Goal: Task Accomplishment & Management: Manage account settings

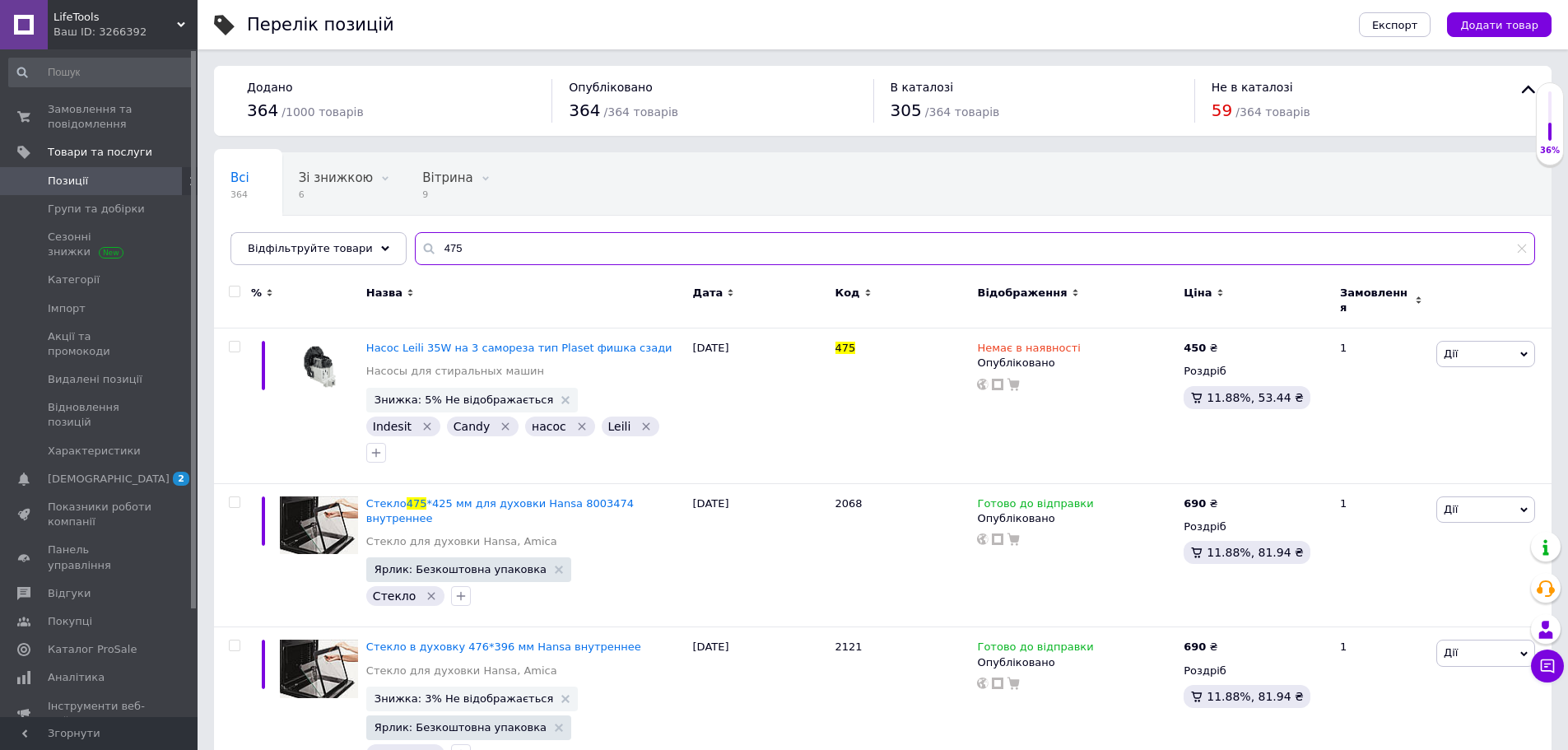
click at [435, 245] on input "475" at bounding box center [975, 249] width 1121 height 33
click at [436, 245] on input "475" at bounding box center [975, 249] width 1121 height 33
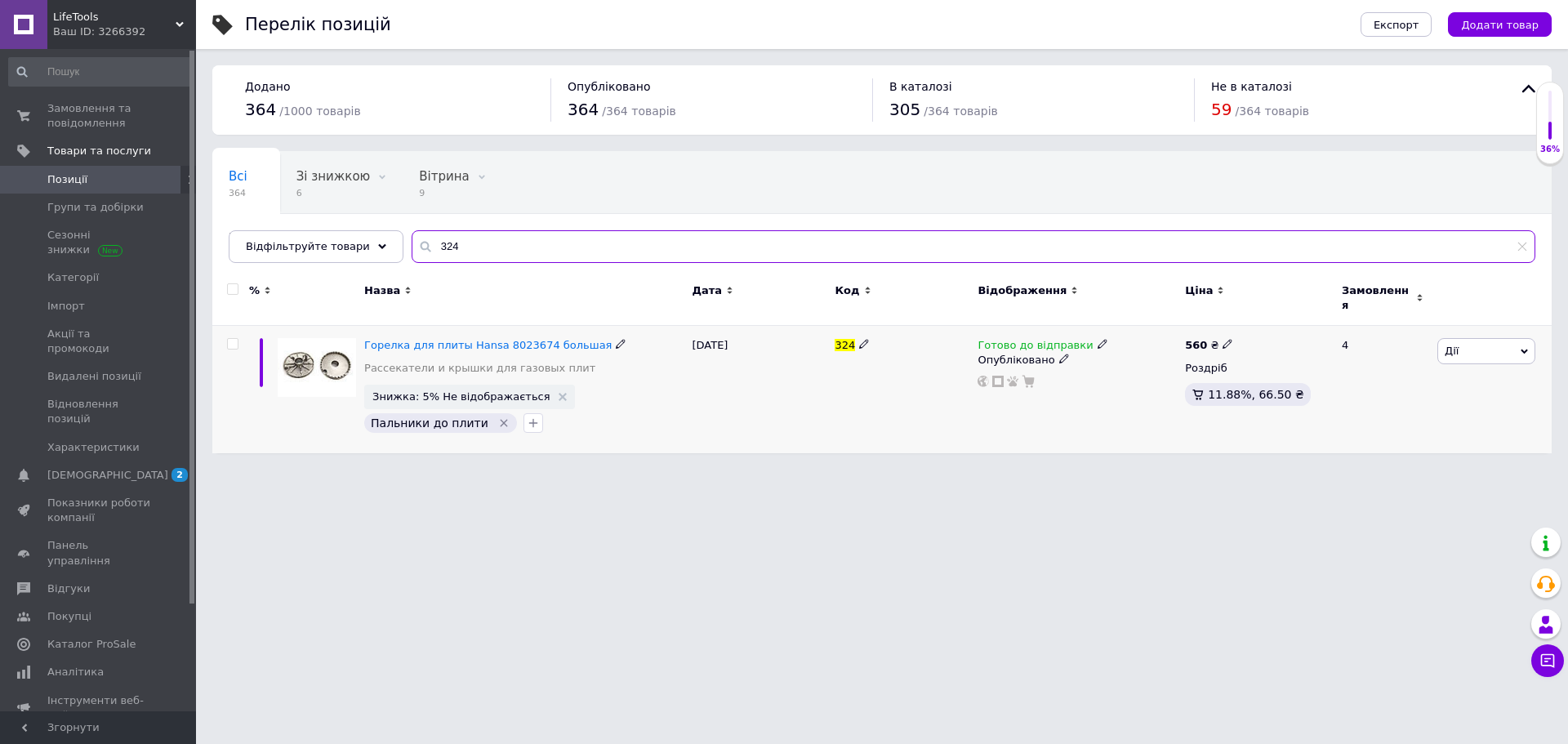
type input "324"
click at [1097, 339] on icon at bounding box center [1101, 343] width 9 height 9
click at [1137, 384] on li "Немає в наявності" at bounding box center [1186, 395] width 155 height 23
click at [1112, 452] on div "Перелік позицій Експорт Додати товар Додано 364 / 1000 товарів Опубліковано 364…" at bounding box center [882, 235] width 1372 height 469
click at [181, 18] on div "LifeTools Ваш ID: 3266392" at bounding box center [122, 24] width 148 height 49
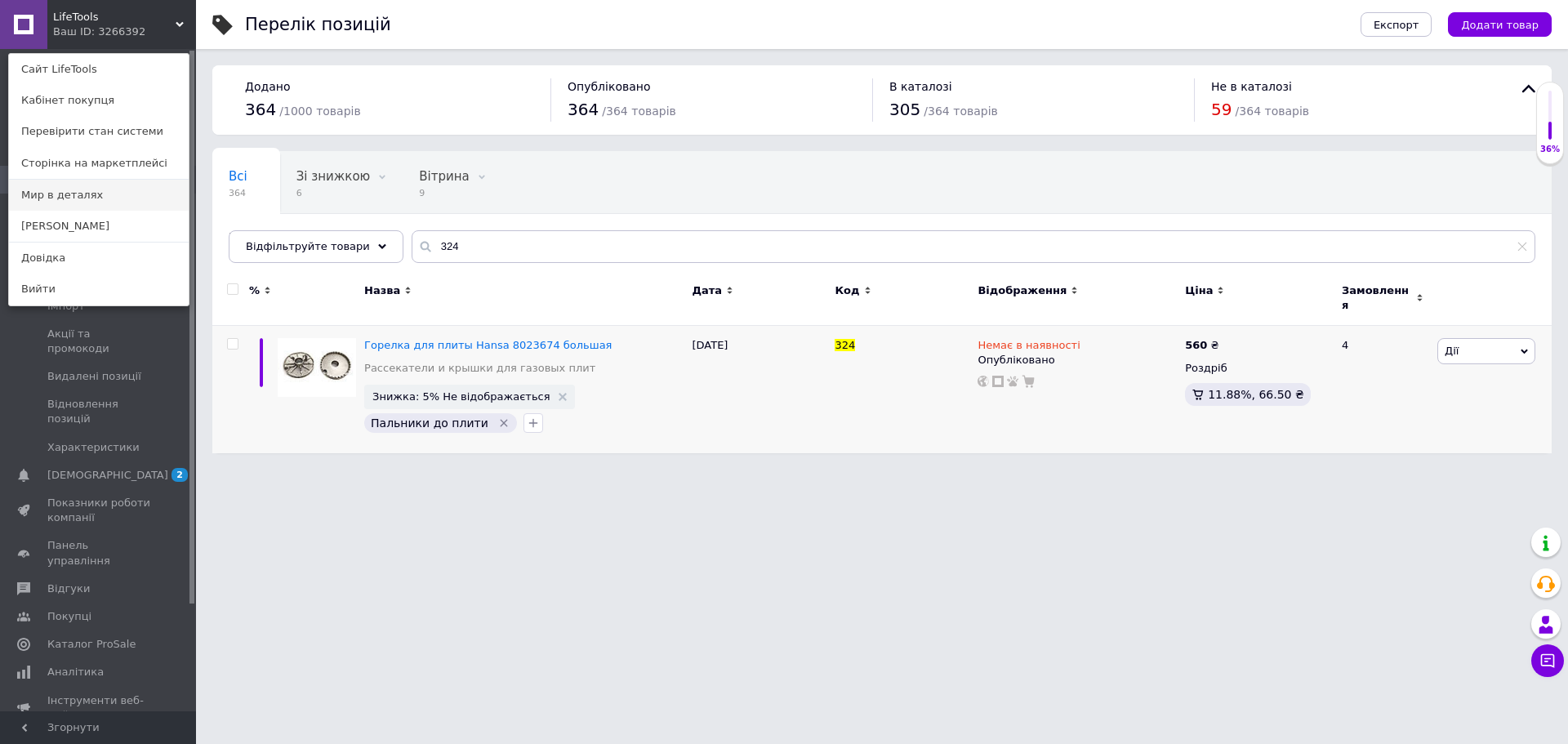
click at [96, 199] on link "Мир в деталях" at bounding box center [99, 195] width 180 height 31
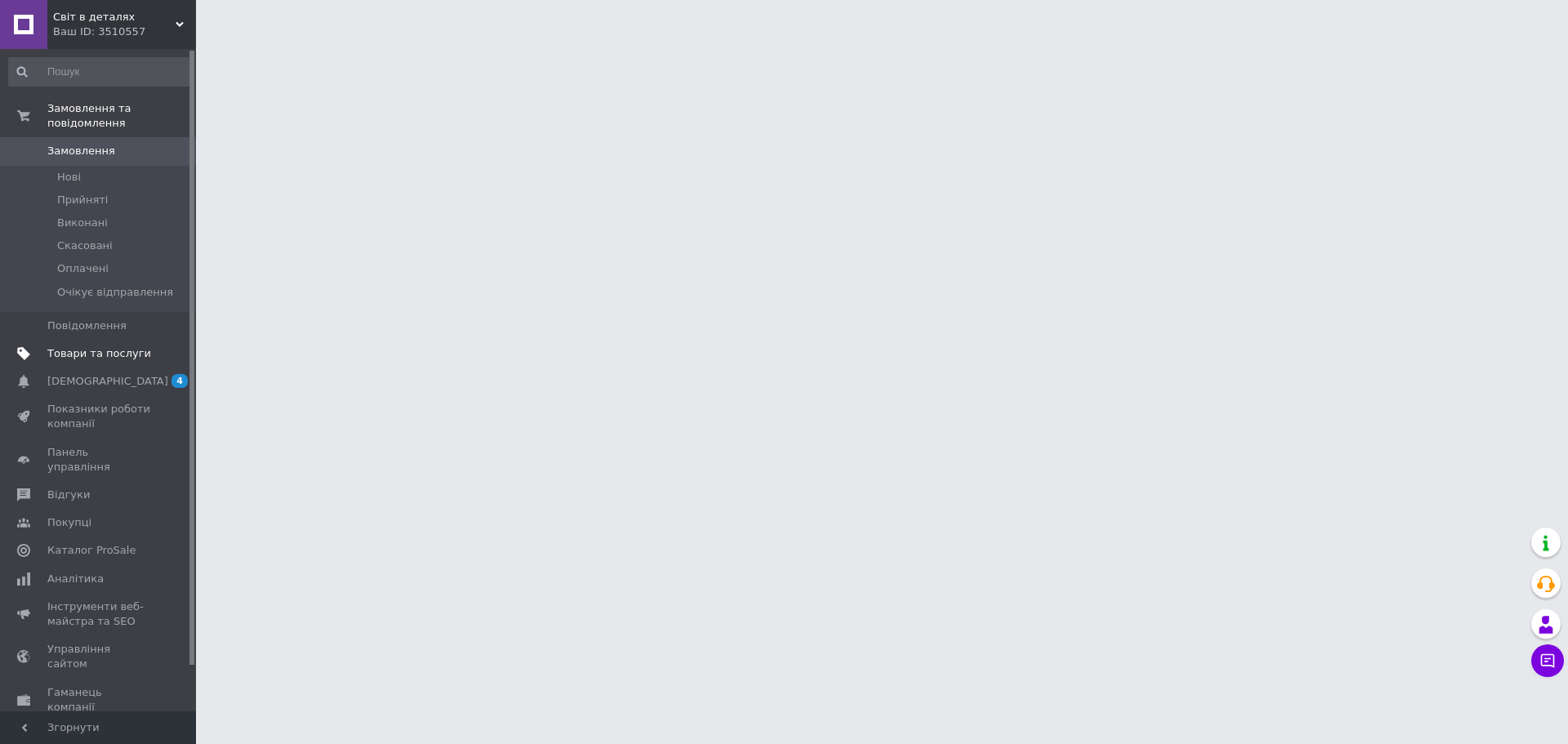
click at [111, 346] on span "Товари та послуги" at bounding box center [100, 353] width 104 height 15
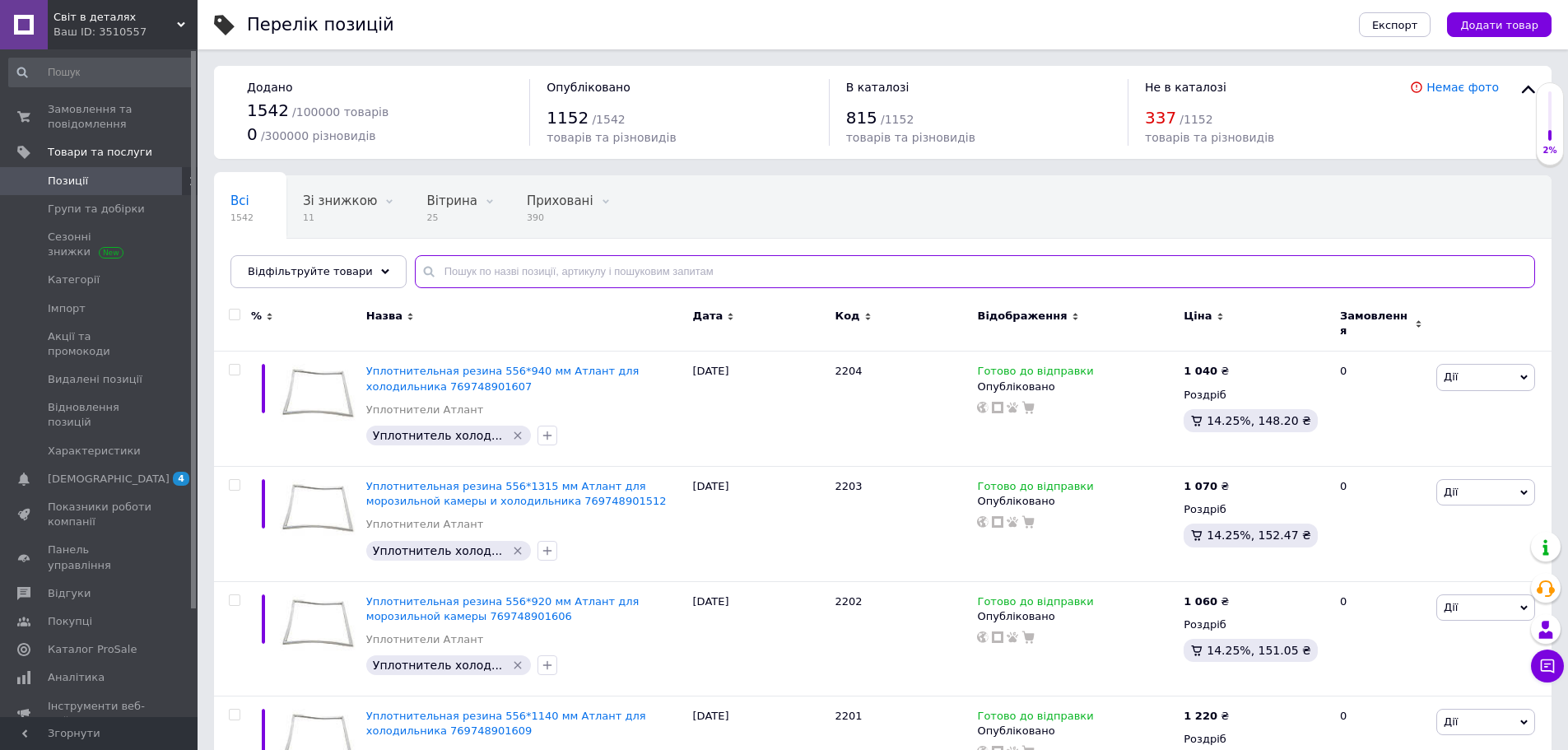
click at [563, 274] on input "text" at bounding box center [975, 272] width 1121 height 33
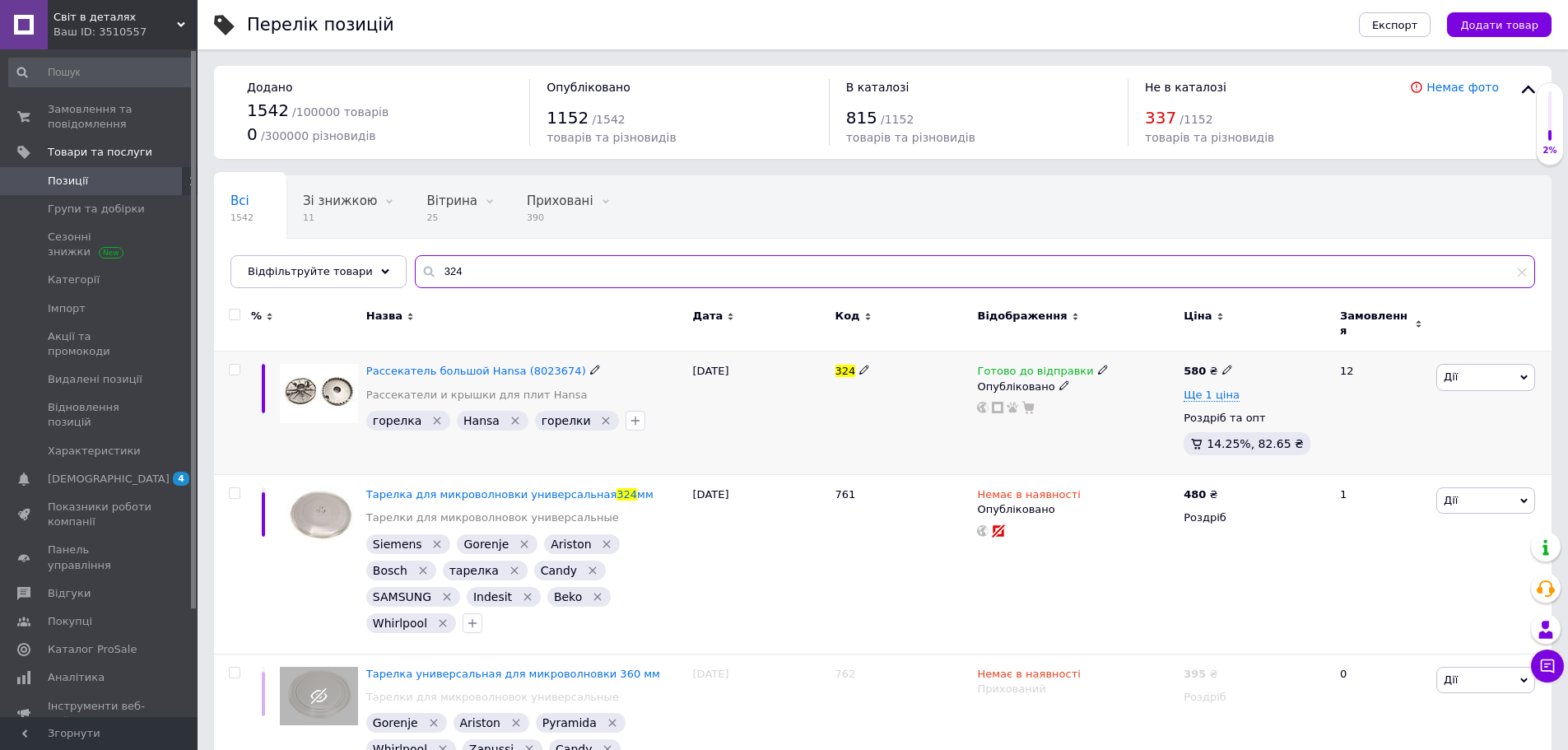
type input "324"
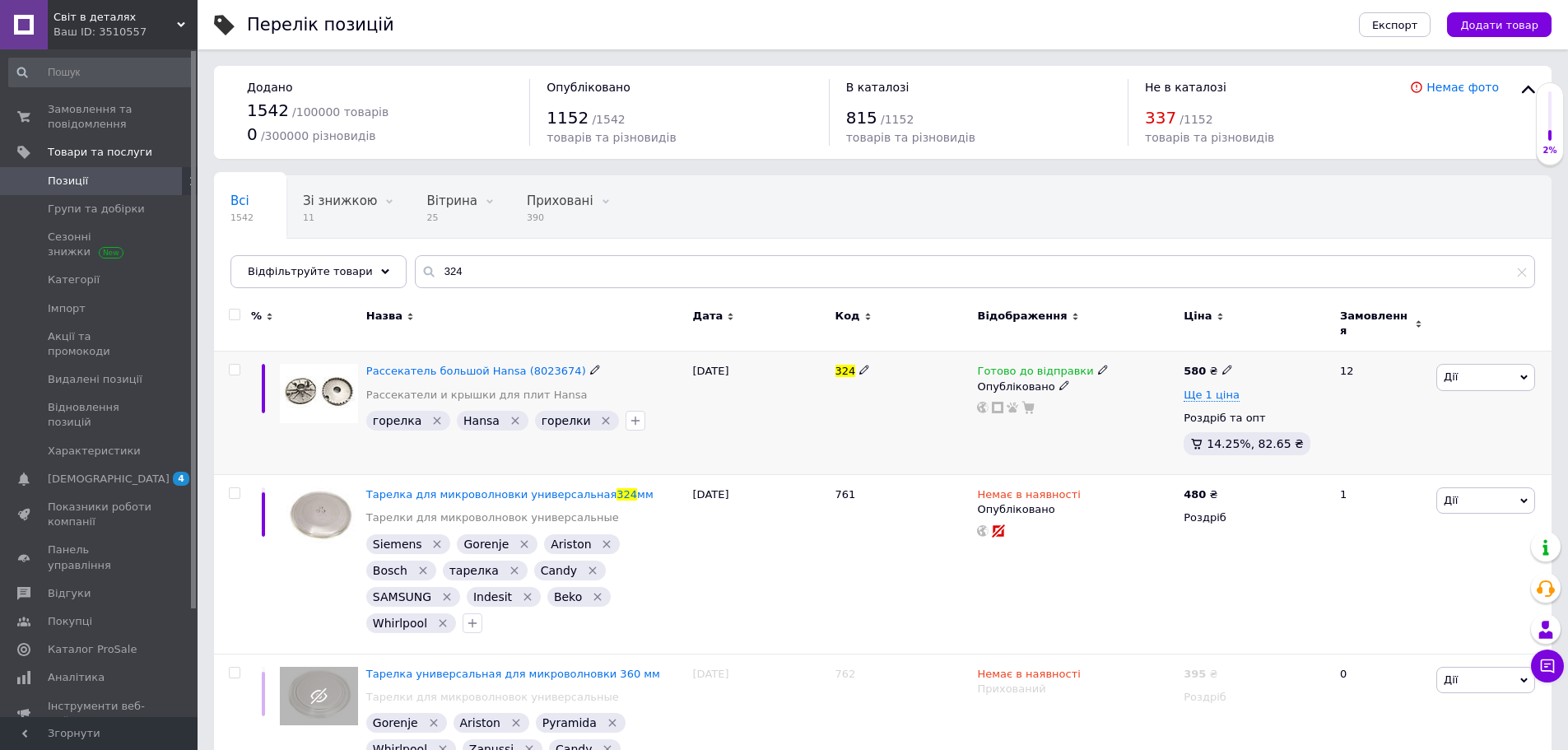
click at [1098, 365] on icon at bounding box center [1103, 369] width 9 height 9
click at [1121, 410] on li "Немає в наявності" at bounding box center [1187, 421] width 157 height 23
click at [1079, 409] on div "Готово до відправки Наявність Немає в наявності В наявності Під замовлення Гото…" at bounding box center [1076, 414] width 206 height 124
